Goal: Task Accomplishment & Management: Use online tool/utility

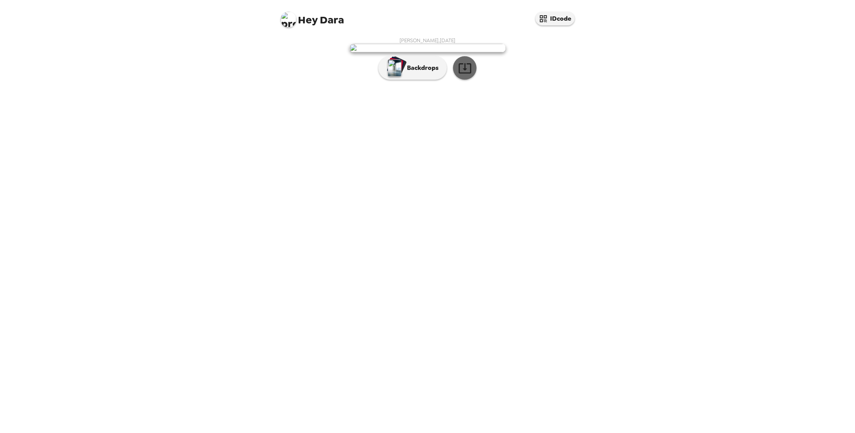
click at [466, 75] on icon "button" at bounding box center [465, 68] width 14 height 14
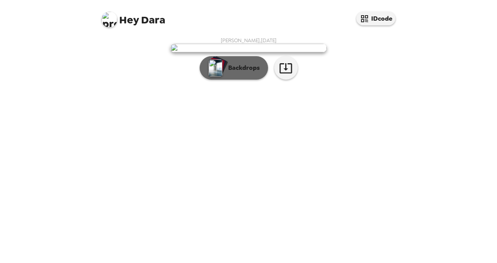
click at [244, 73] on p "Backdrops" at bounding box center [242, 67] width 36 height 9
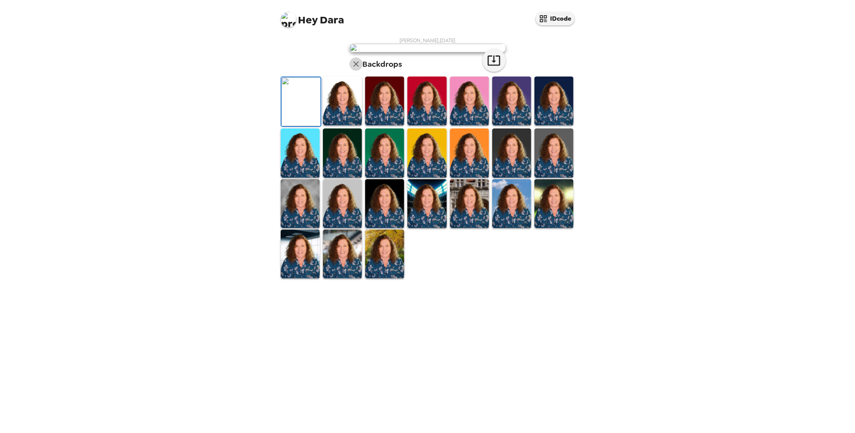
click at [351, 69] on icon "button" at bounding box center [355, 63] width 9 height 9
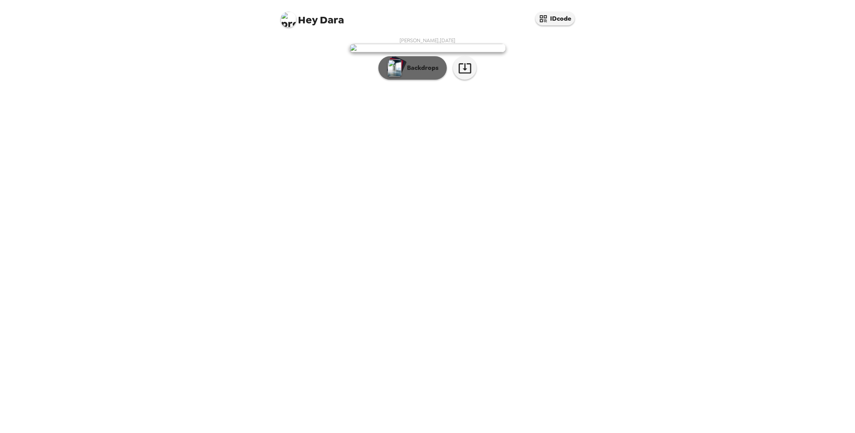
click at [401, 72] on div "button" at bounding box center [396, 65] width 16 height 14
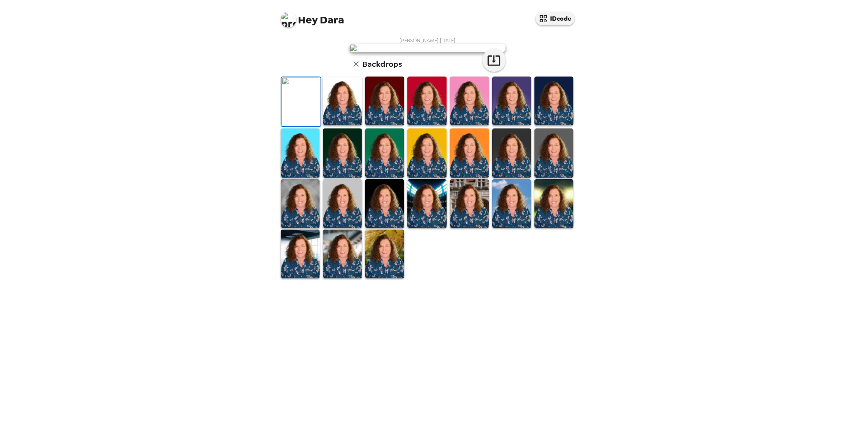
click at [462, 228] on img at bounding box center [469, 203] width 39 height 49
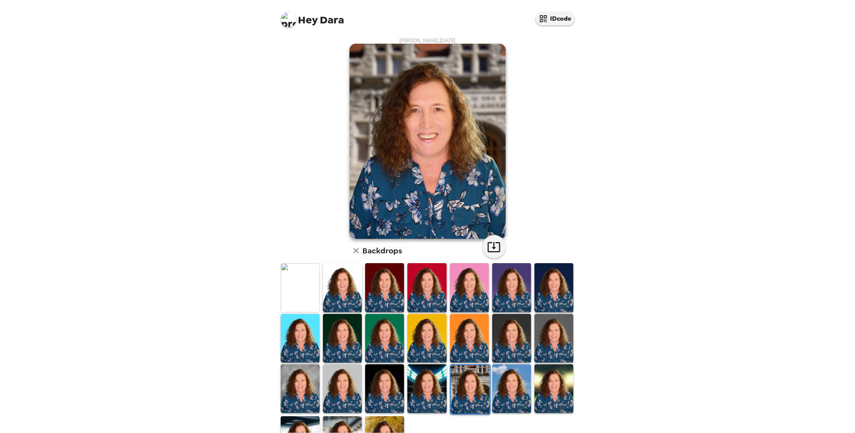
click at [510, 385] on img at bounding box center [511, 389] width 39 height 49
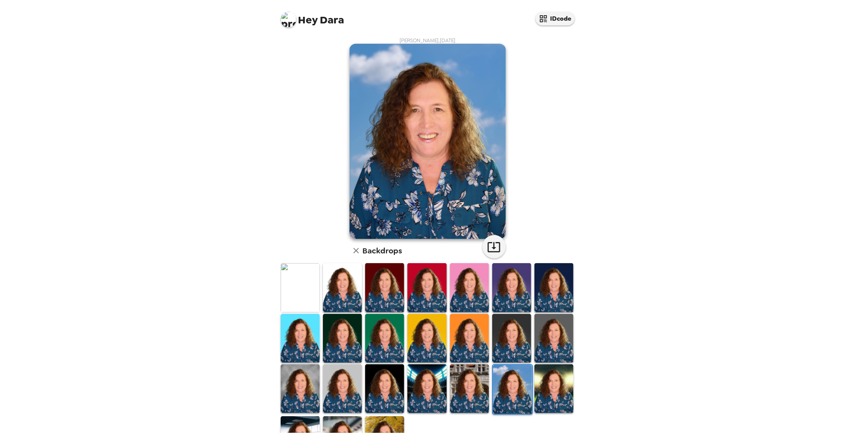
click at [555, 386] on img at bounding box center [553, 389] width 39 height 49
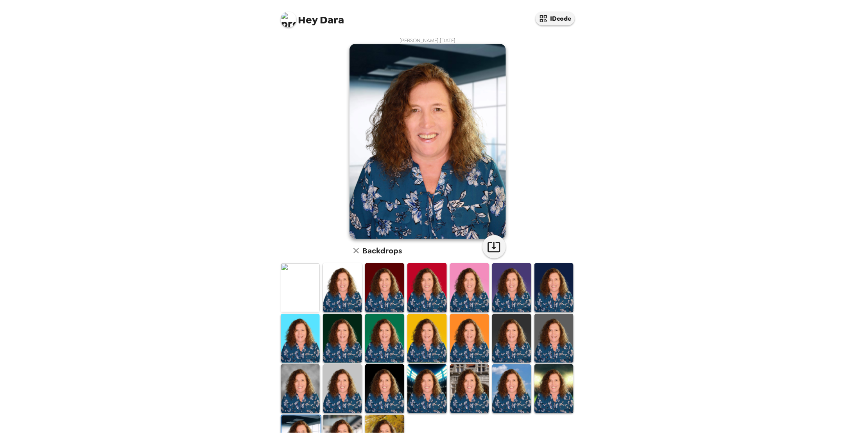
click at [556, 276] on img at bounding box center [553, 287] width 39 height 49
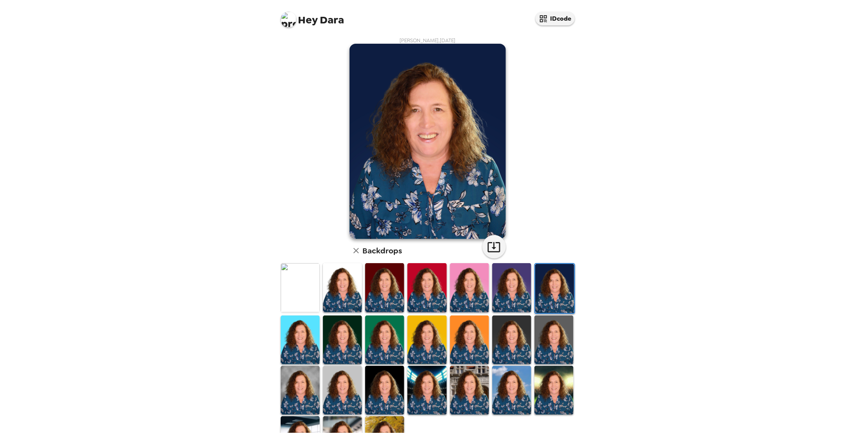
click at [517, 293] on img at bounding box center [511, 287] width 39 height 49
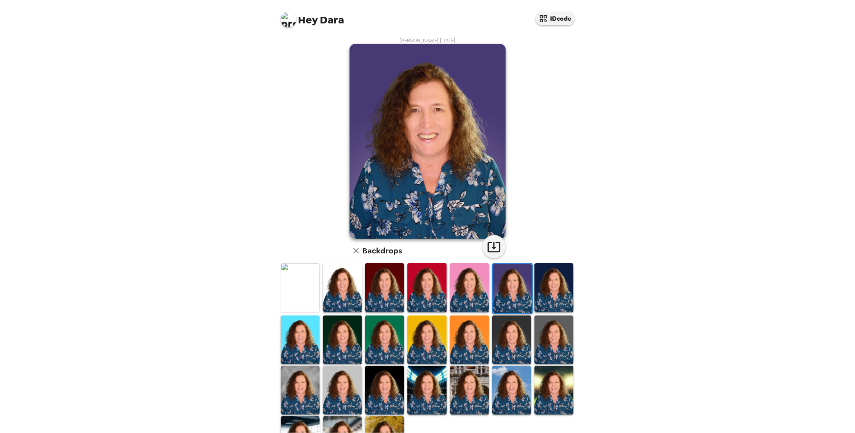
click at [462, 290] on img at bounding box center [469, 287] width 39 height 49
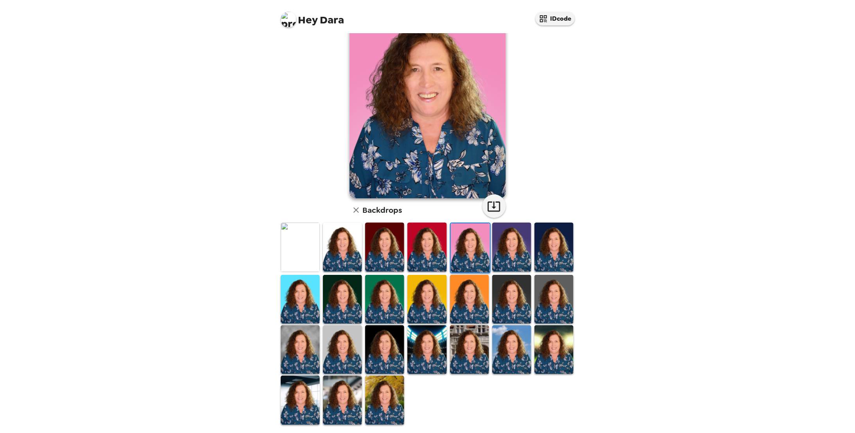
click at [385, 380] on img at bounding box center [384, 400] width 39 height 49
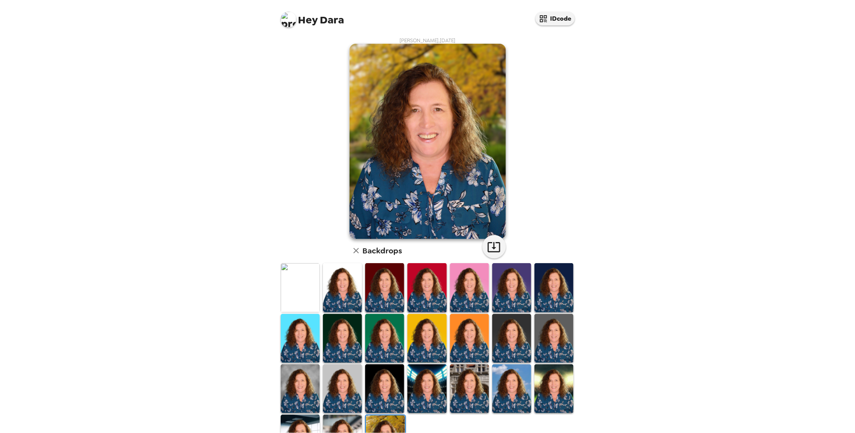
click at [372, 247] on h6 "Backdrops" at bounding box center [382, 251] width 39 height 13
click at [359, 252] on button "button" at bounding box center [355, 250] width 13 height 13
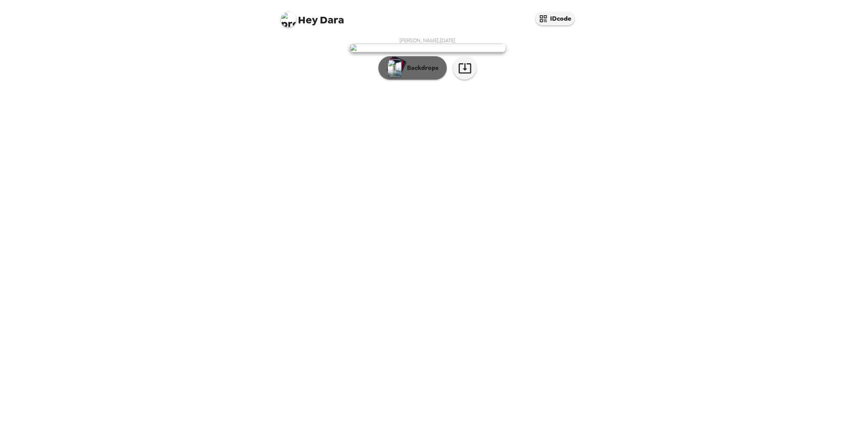
click at [424, 73] on p "Backdrops" at bounding box center [421, 67] width 36 height 9
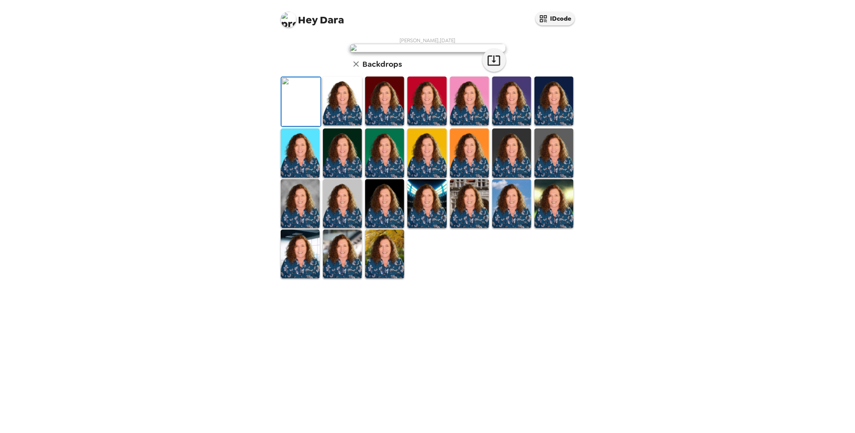
click at [387, 125] on img at bounding box center [384, 101] width 39 height 49
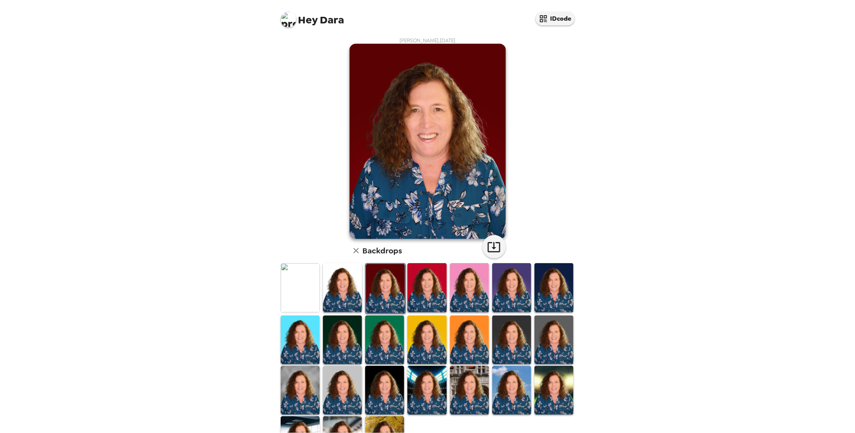
click at [432, 298] on img at bounding box center [426, 287] width 39 height 49
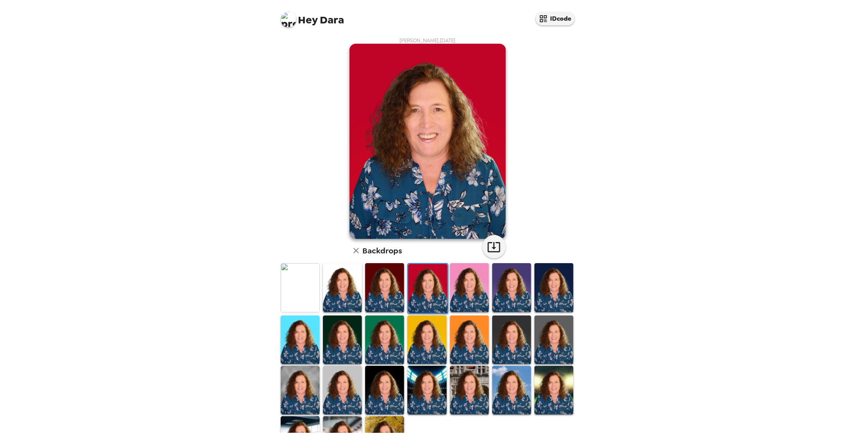
click at [383, 425] on img at bounding box center [384, 441] width 39 height 49
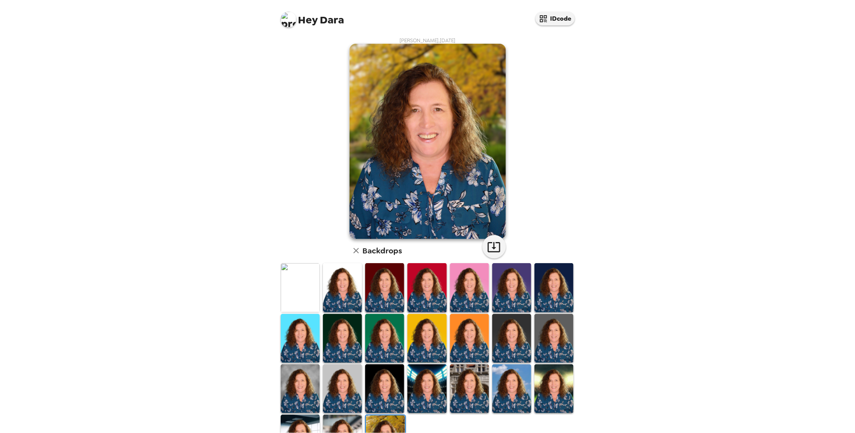
click at [549, 387] on img at bounding box center [553, 389] width 39 height 49
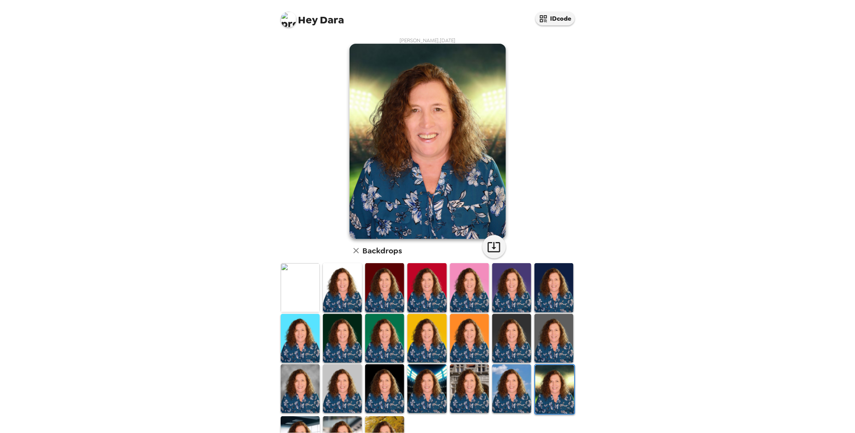
click at [501, 391] on img at bounding box center [511, 389] width 39 height 49
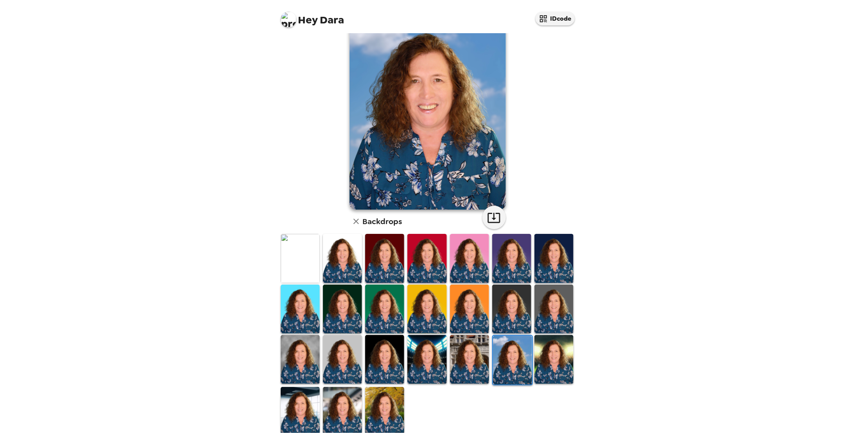
scroll to position [41, 0]
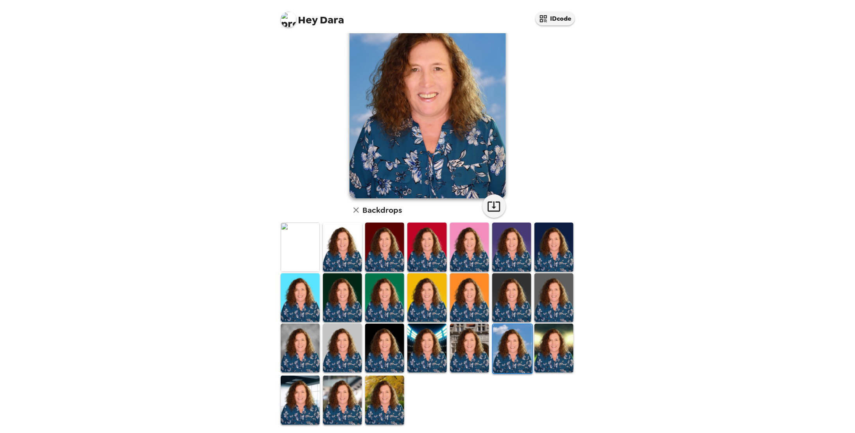
click at [351, 400] on img at bounding box center [342, 400] width 39 height 49
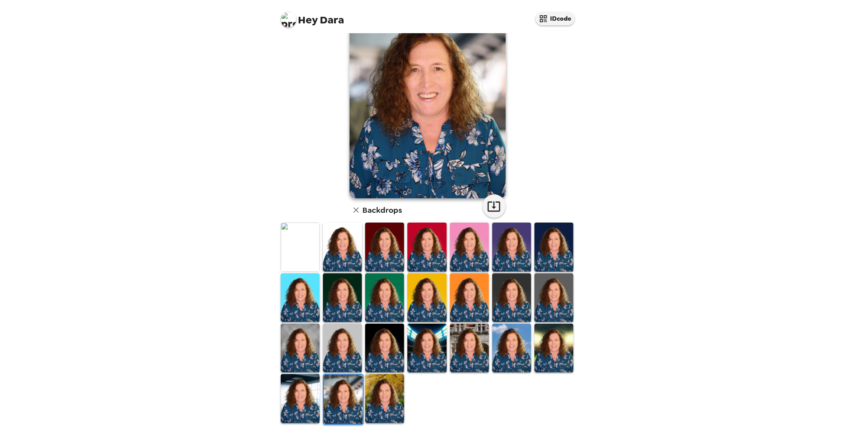
drag, startPoint x: 300, startPoint y: 397, endPoint x: 299, endPoint y: 385, distance: 12.2
click at [299, 397] on img at bounding box center [300, 398] width 39 height 49
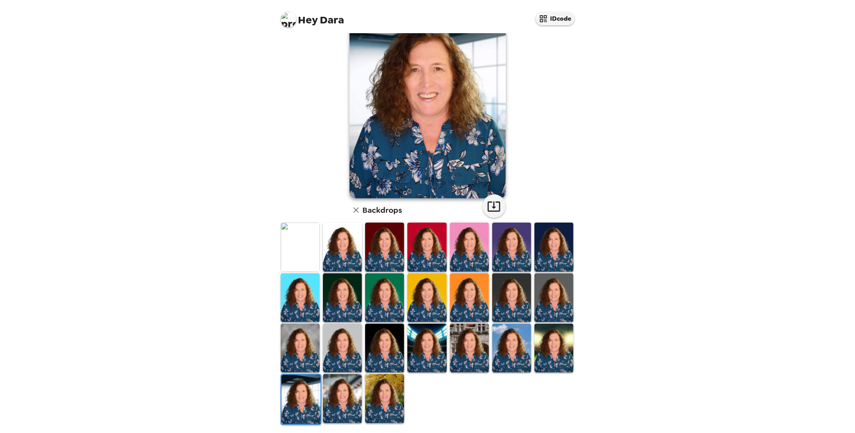
click at [297, 342] on img at bounding box center [300, 348] width 39 height 49
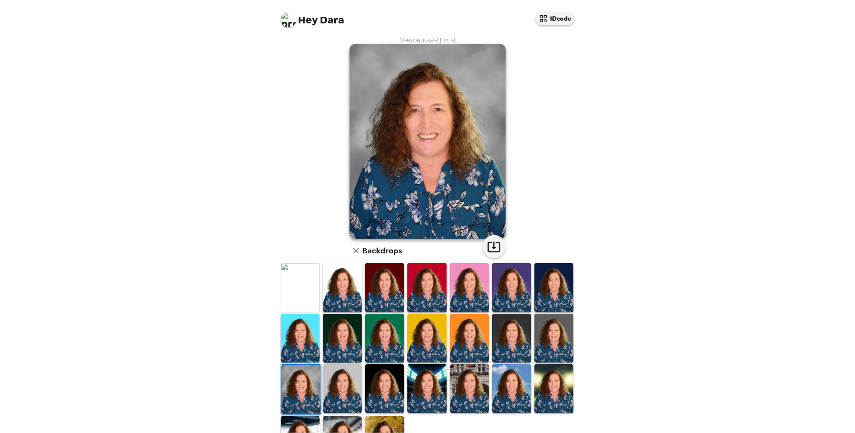
scroll to position [39, 0]
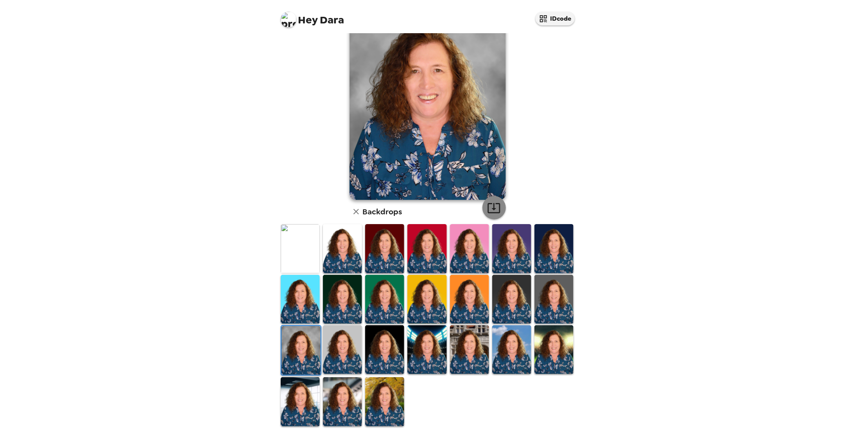
click at [489, 208] on icon "button" at bounding box center [494, 208] width 14 height 14
